Goal: Check status: Check status

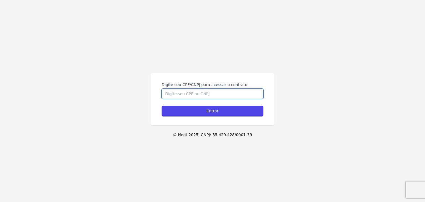
click at [245, 94] on input "Digite seu CPF/CNPJ para acessar o contrato" at bounding box center [212, 93] width 102 height 11
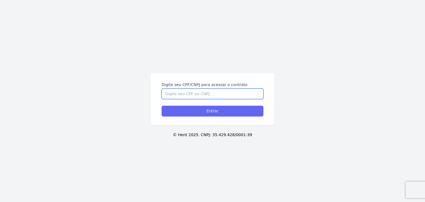
paste input "495.827.238-07"
type input "495.827.238-07"
click at [239, 110] on input "Entrar" at bounding box center [212, 111] width 102 height 11
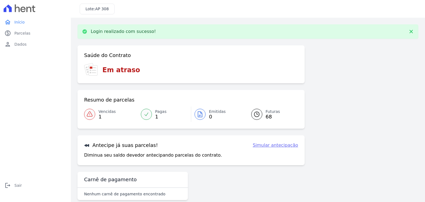
click at [104, 113] on span "Vencidas" at bounding box center [106, 112] width 17 height 6
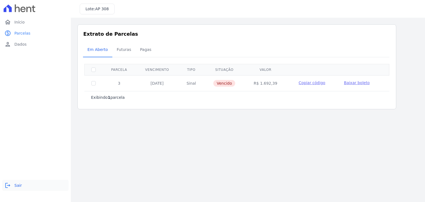
click at [10, 185] on icon "logout" at bounding box center [7, 185] width 7 height 7
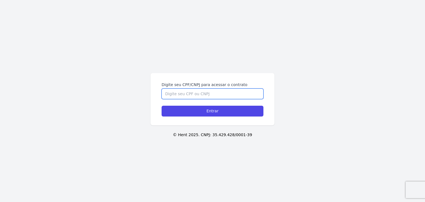
click at [235, 92] on input "Digite seu CPF/CNPJ para acessar o contrato" at bounding box center [212, 93] width 102 height 11
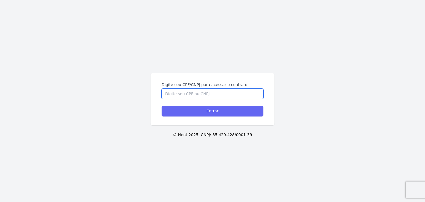
paste input "351.244.578-05"
type input "351.244.578-05"
click at [229, 108] on input "Entrar" at bounding box center [212, 111] width 102 height 11
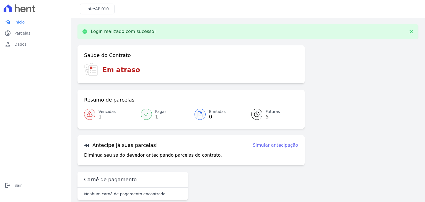
click at [113, 113] on link "Vencidas 1" at bounding box center [110, 113] width 53 height 15
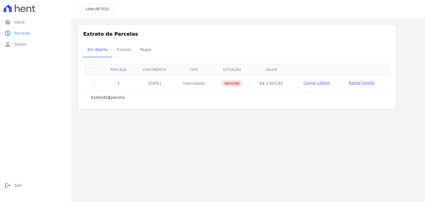
click at [316, 83] on span "Copiar código" at bounding box center [316, 82] width 27 height 4
click at [15, 187] on span "Sair" at bounding box center [17, 185] width 7 height 6
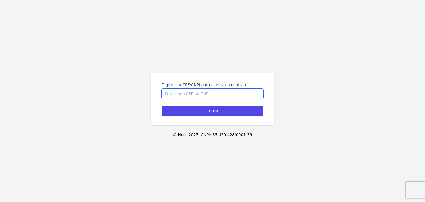
click at [202, 93] on input "Digite seu CPF/CNPJ para acessar o contrato" at bounding box center [212, 93] width 102 height 11
paste input "351.244.578-05"
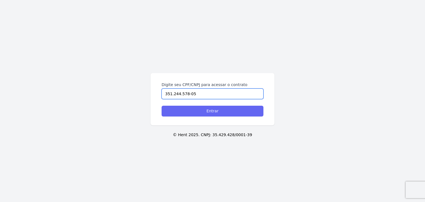
type input "351.244.578-05"
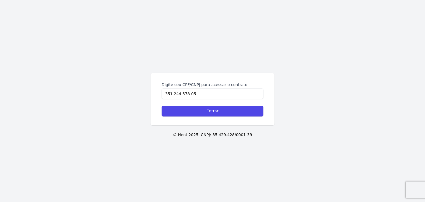
drag, startPoint x: 205, startPoint y: 110, endPoint x: 172, endPoint y: 48, distance: 70.1
click at [202, 104] on form "Digite seu CPF/CNPJ para acessar o contrato 351.244.578-05 Entrar" at bounding box center [212, 99] width 102 height 35
click at [212, 102] on form "Digite seu CPF/CNPJ para acessar o contrato 351.244.578-05 Entrar" at bounding box center [212, 99] width 102 height 35
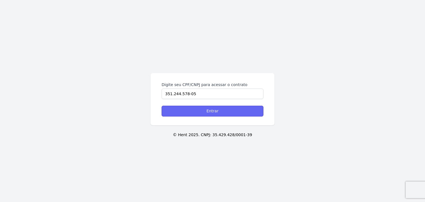
click at [210, 106] on input "Entrar" at bounding box center [212, 111] width 102 height 11
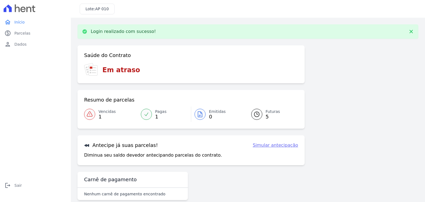
click at [96, 112] on link "Vencidas 1" at bounding box center [110, 113] width 53 height 15
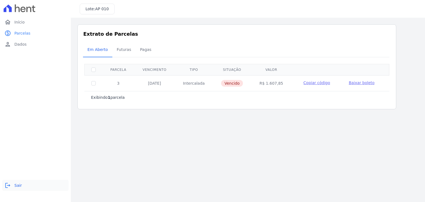
click at [10, 184] on icon "logout" at bounding box center [7, 185] width 7 height 7
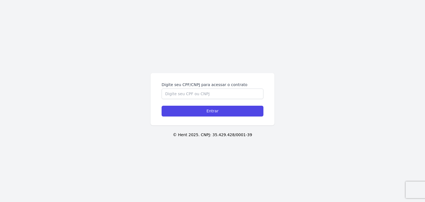
click at [293, 60] on div "Digite seu CPF/CNPJ para acessar o contrato Entrar © Hent 2025. CNPJ: 35.429.42…" at bounding box center [212, 101] width 425 height 202
drag, startPoint x: 215, startPoint y: 96, endPoint x: 211, endPoint y: 95, distance: 4.5
click at [214, 95] on input "Digite seu CPF/CNPJ para acessar o contrato" at bounding box center [212, 93] width 102 height 11
paste input "351.244.578-05"
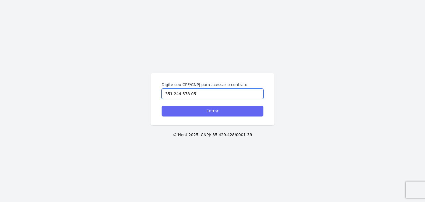
type input "351.244.578-05"
click at [213, 109] on input "Entrar" at bounding box center [212, 111] width 102 height 11
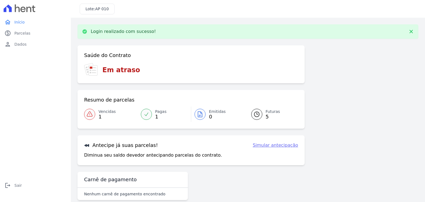
click at [107, 114] on span "Vencidas" at bounding box center [106, 112] width 17 height 6
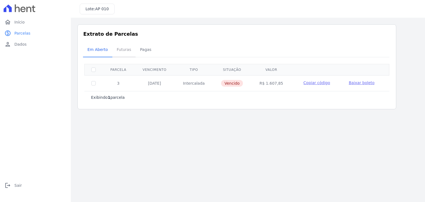
click at [121, 51] on span "Futuras" at bounding box center [123, 49] width 21 height 11
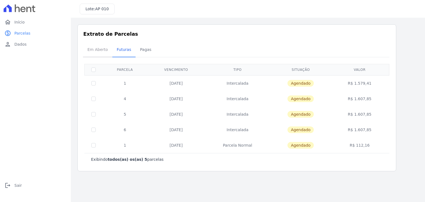
click at [99, 47] on span "Em Aberto" at bounding box center [97, 49] width 27 height 11
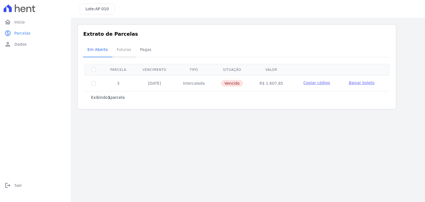
click at [126, 46] on span "Futuras" at bounding box center [123, 49] width 21 height 11
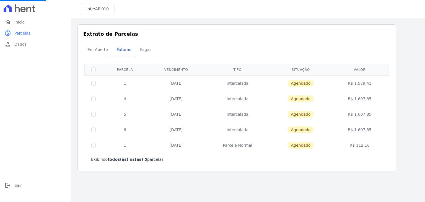
click at [141, 50] on span "Pagas" at bounding box center [146, 49] width 18 height 11
click at [143, 51] on span "Pagas" at bounding box center [146, 49] width 18 height 11
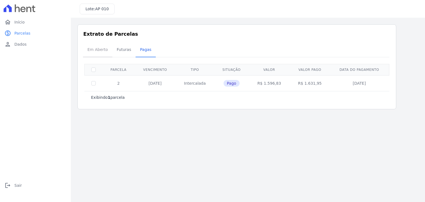
click at [102, 48] on span "Em Aberto" at bounding box center [97, 49] width 27 height 11
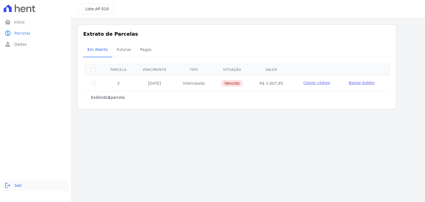
click at [19, 184] on span "Sair" at bounding box center [17, 185] width 7 height 6
